Goal: Task Accomplishment & Management: Complete application form

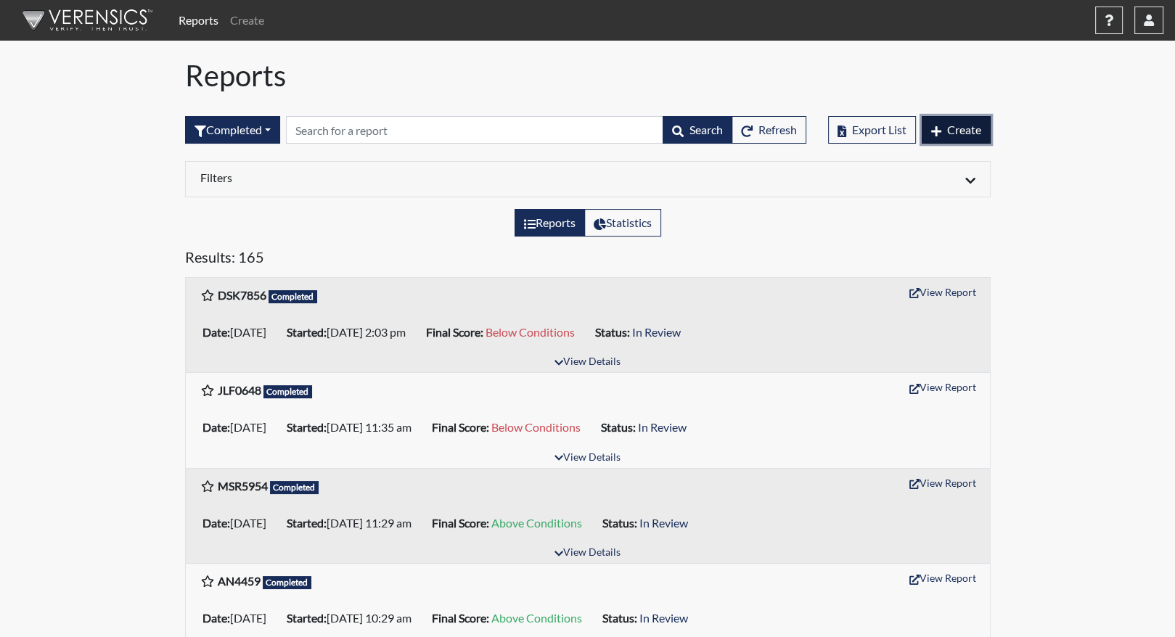
click at [969, 119] on button "Create" at bounding box center [956, 130] width 69 height 28
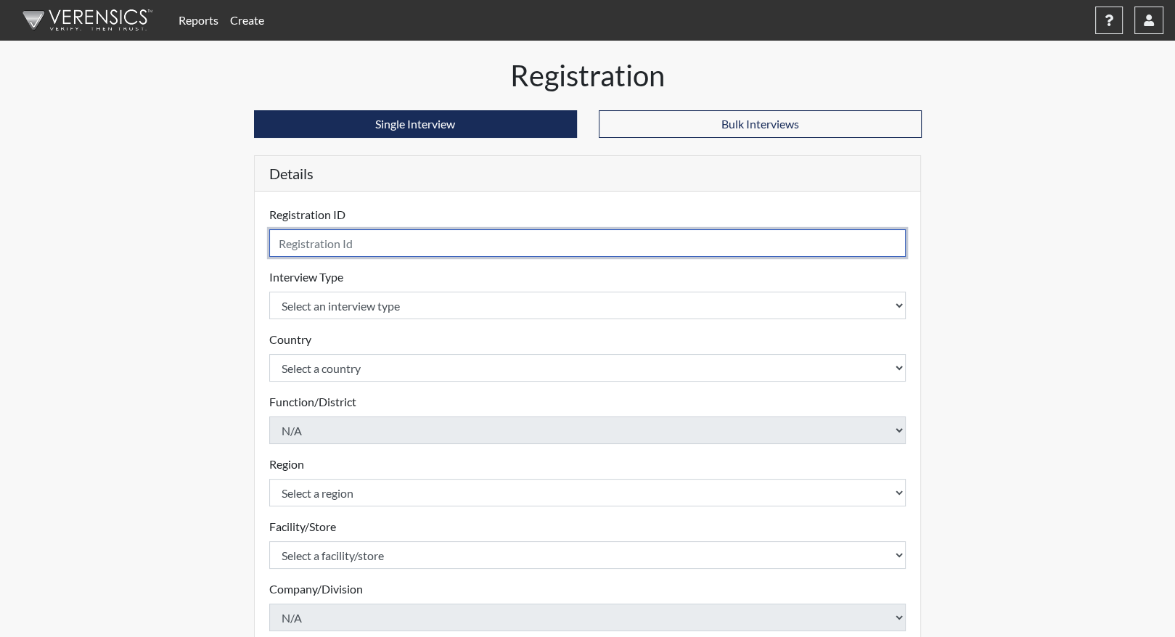
click at [336, 243] on input "text" at bounding box center [587, 243] width 637 height 28
type input "KAJ3481"
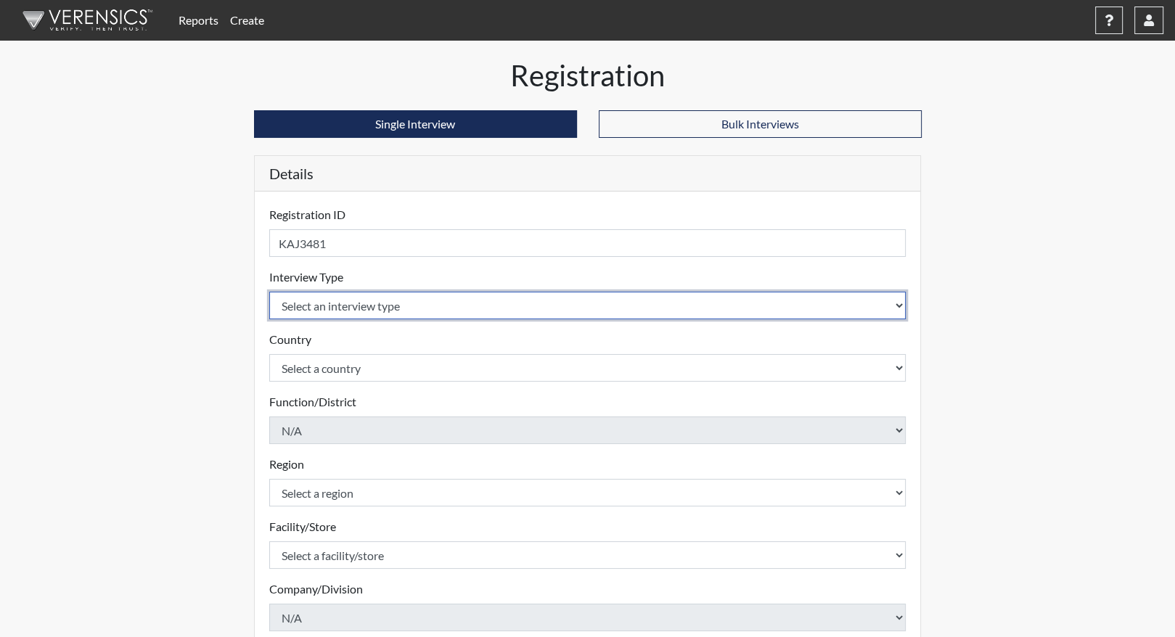
click at [417, 305] on select "Select an interview type Corrections Pre-Employment" at bounding box center [587, 306] width 637 height 28
select select "ff733e93-e1bf-11ea-9c9f-0eff0cf7eb8f"
click at [269, 292] on select "Select an interview type Corrections Pre-Employment" at bounding box center [587, 306] width 637 height 28
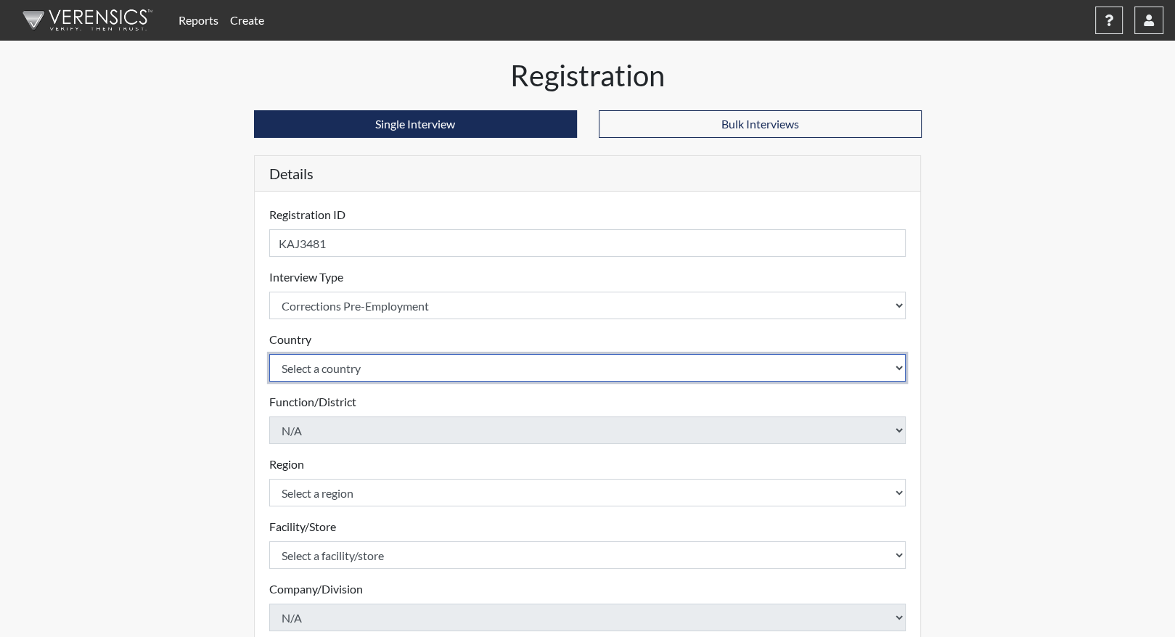
click at [324, 366] on select "Select a country [GEOGRAPHIC_DATA] [GEOGRAPHIC_DATA]" at bounding box center [587, 368] width 637 height 28
select select "united-states-of-[GEOGRAPHIC_DATA]"
click at [269, 354] on select "Select a country [GEOGRAPHIC_DATA] [GEOGRAPHIC_DATA]" at bounding box center [587, 368] width 637 height 28
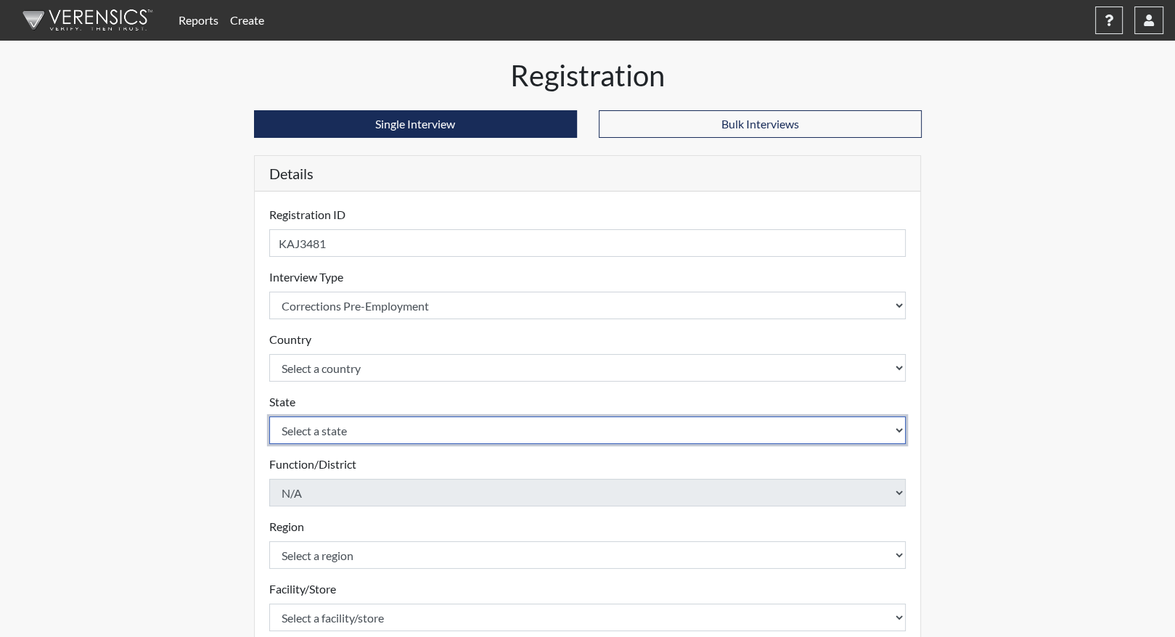
click at [324, 436] on select "Select a state [US_STATE] [US_STATE] [US_STATE] [US_STATE] [US_STATE] [US_STATE…" at bounding box center [587, 431] width 637 height 28
select select "GA"
click at [269, 417] on select "Select a state [US_STATE] [US_STATE] [US_STATE] [US_STATE] [US_STATE] [US_STATE…" at bounding box center [587, 431] width 637 height 28
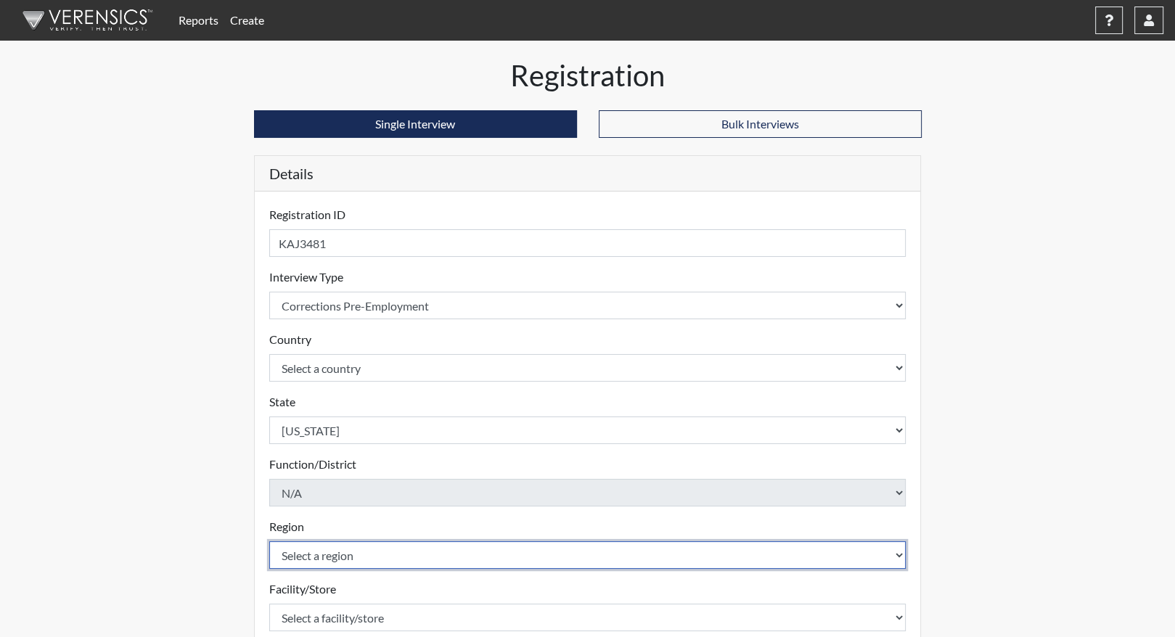
click at [335, 553] on select "Select a region [GEOGRAPHIC_DATA]" at bounding box center [587, 555] width 637 height 28
select select "8bdab1f8-09d2-48bf-ae6d-f2dae3084107"
click at [269, 541] on select "Select a region [GEOGRAPHIC_DATA]" at bounding box center [587, 555] width 637 height 28
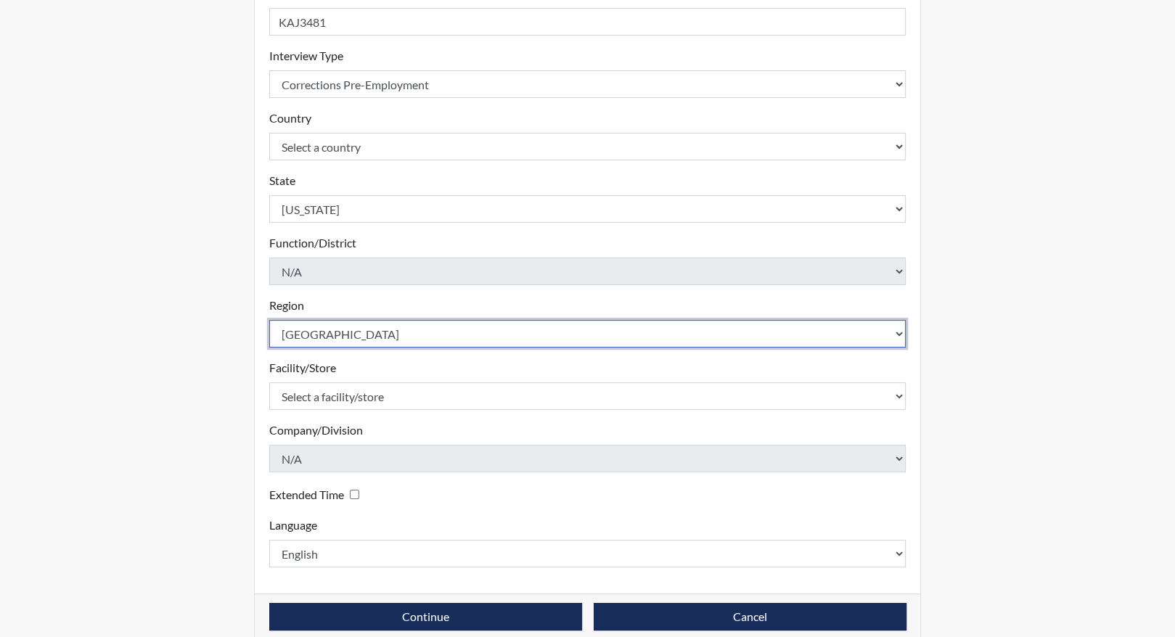
scroll to position [240, 0]
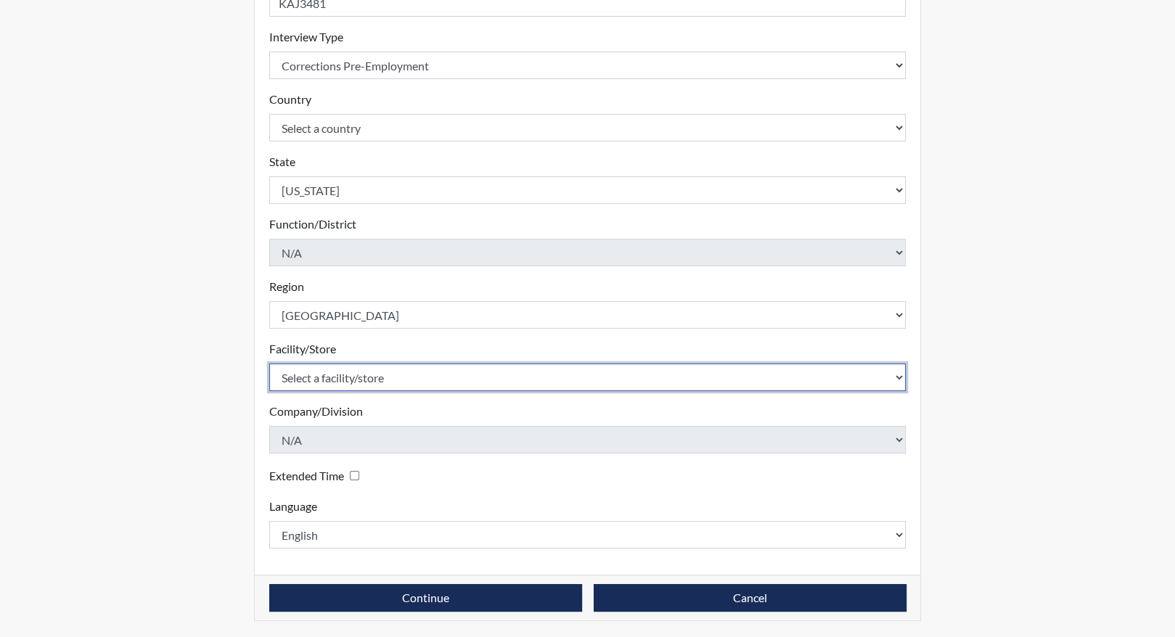
click at [369, 372] on select "Select a facility/store [PERSON_NAME]" at bounding box center [587, 378] width 637 height 28
select select "f596a289-534b-4d03-832e-4a8daa59f436"
click at [269, 364] on select "Select a facility/store [PERSON_NAME]" at bounding box center [587, 378] width 637 height 28
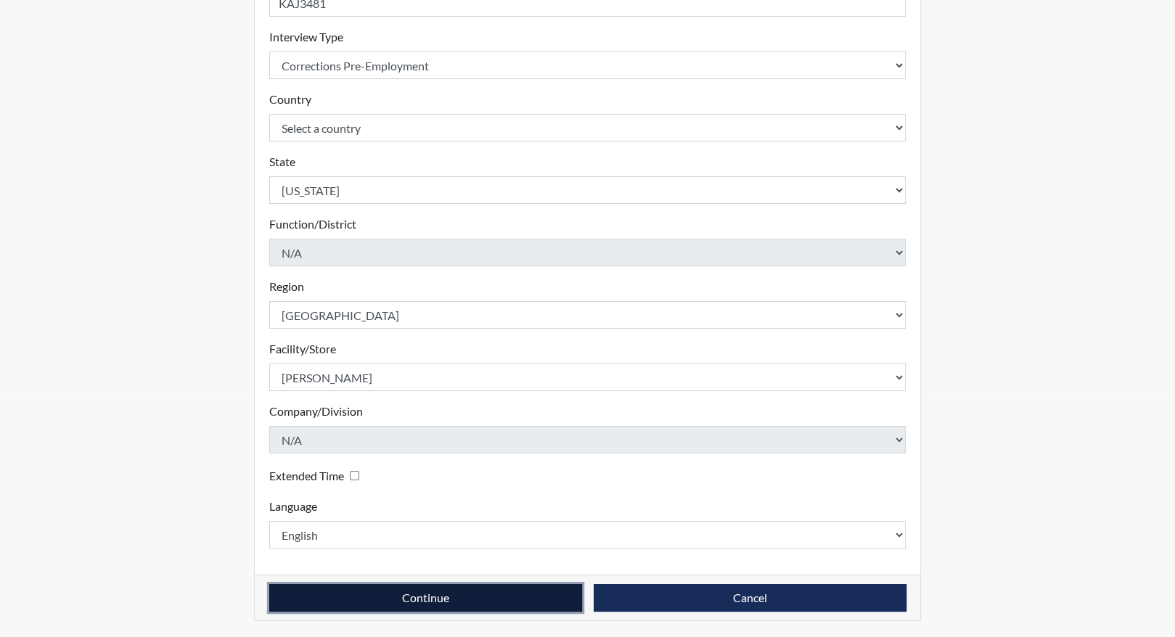
click at [477, 590] on button "Continue" at bounding box center [425, 598] width 313 height 28
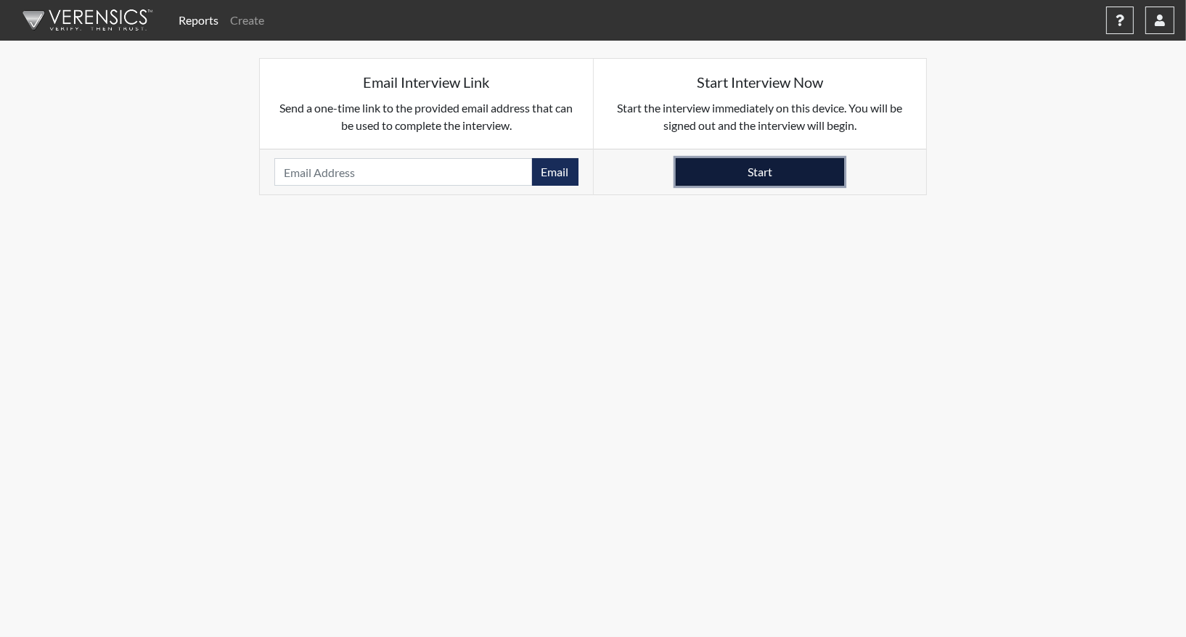
click at [735, 180] on button "Start" at bounding box center [760, 172] width 168 height 28
